Goal: Book appointment/travel/reservation

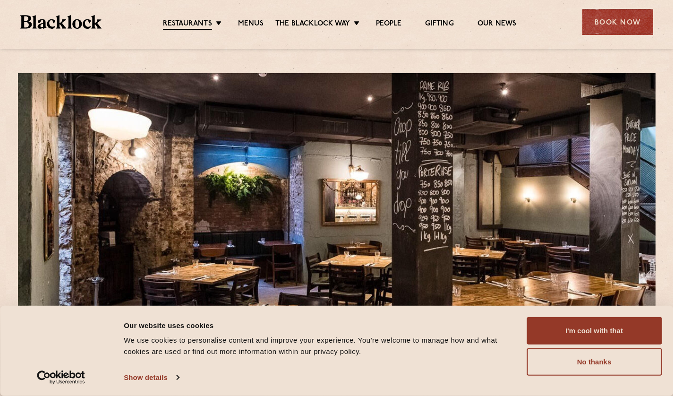
click at [617, 19] on div "Book Now" at bounding box center [617, 22] width 71 height 26
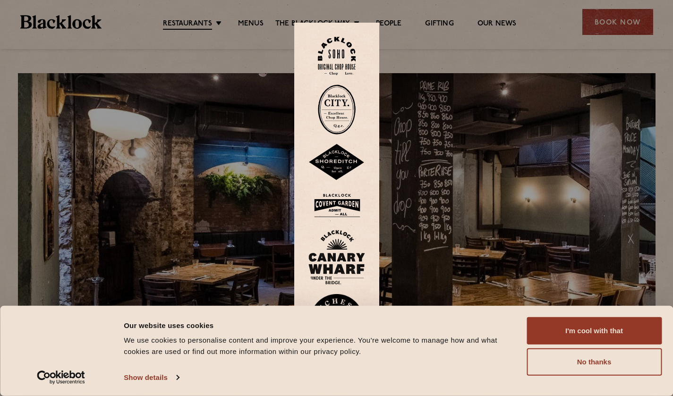
click at [341, 108] on img at bounding box center [337, 110] width 38 height 50
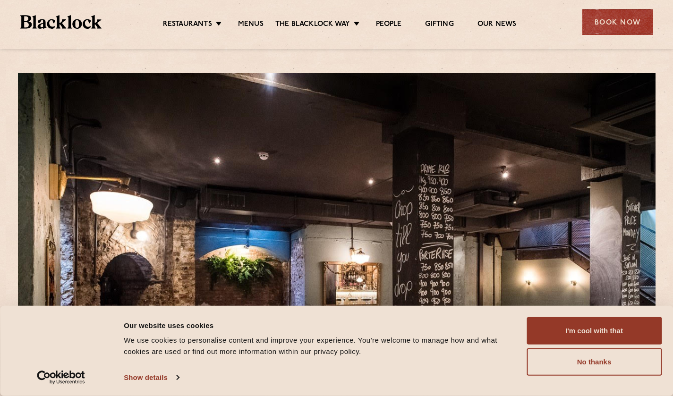
click at [608, 331] on button "I'm cool with that" at bounding box center [593, 330] width 135 height 27
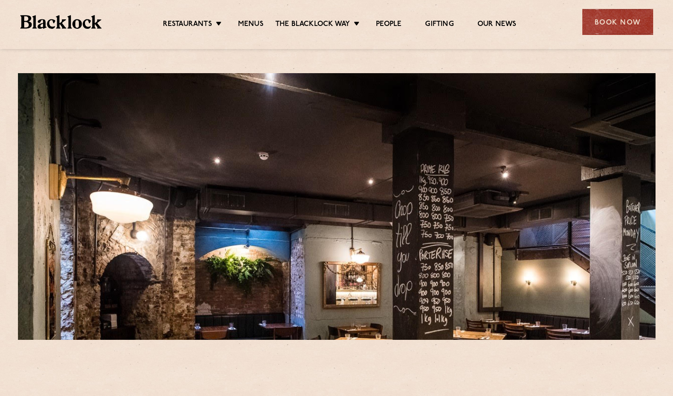
click at [608, 331] on div at bounding box center [336, 206] width 637 height 267
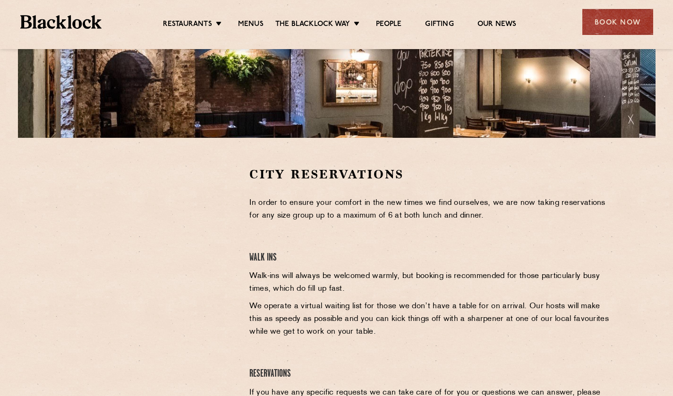
scroll to position [228, 0]
